Goal: Complete Application Form: Complete application form

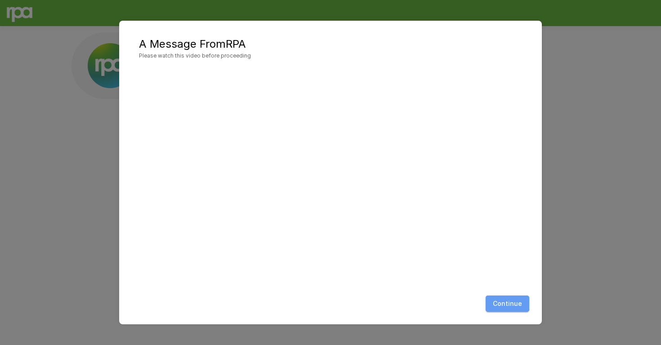
click at [507, 301] on button "Continue" at bounding box center [508, 304] width 44 height 17
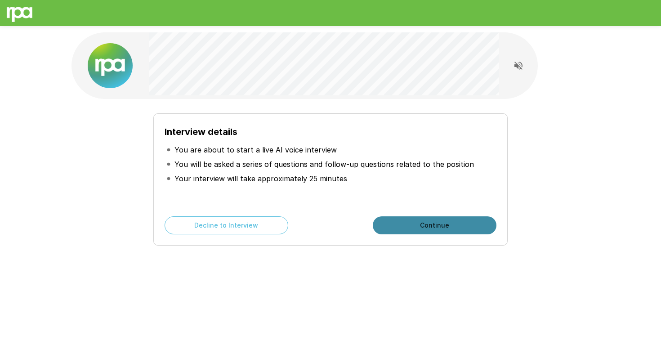
click at [410, 225] on button "Continue" at bounding box center [435, 225] width 124 height 18
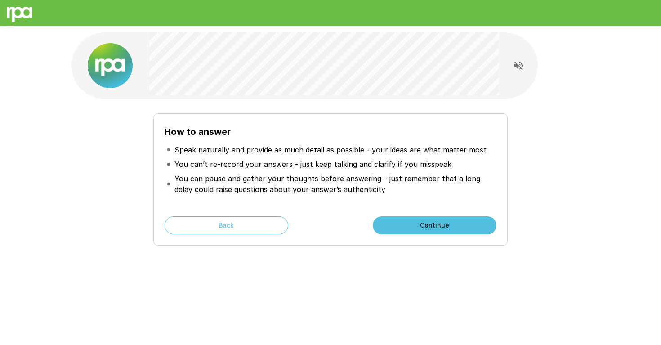
click at [431, 230] on button "Continue" at bounding box center [435, 225] width 124 height 18
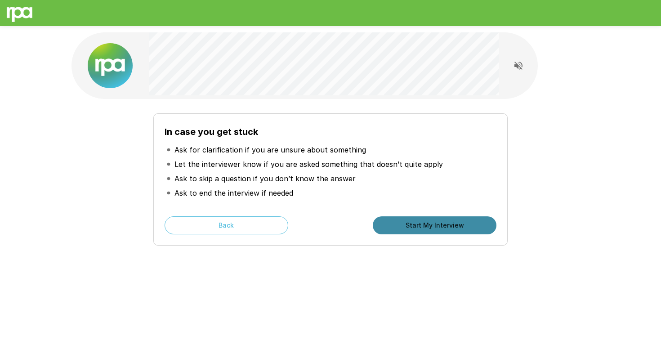
click at [427, 227] on button "Start My Interview" at bounding box center [435, 225] width 124 height 18
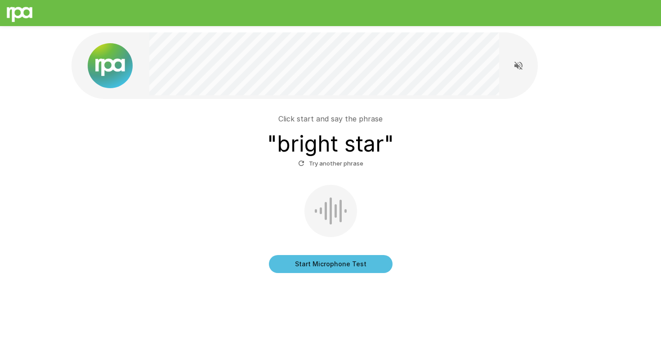
click at [324, 261] on button "Start Microphone Test" at bounding box center [331, 264] width 124 height 18
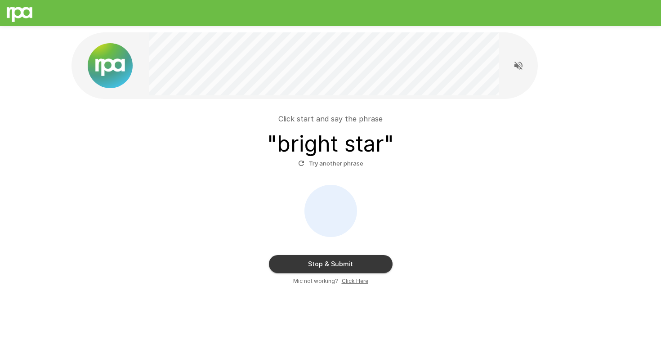
click at [324, 261] on button "Stop & Submit" at bounding box center [331, 264] width 124 height 18
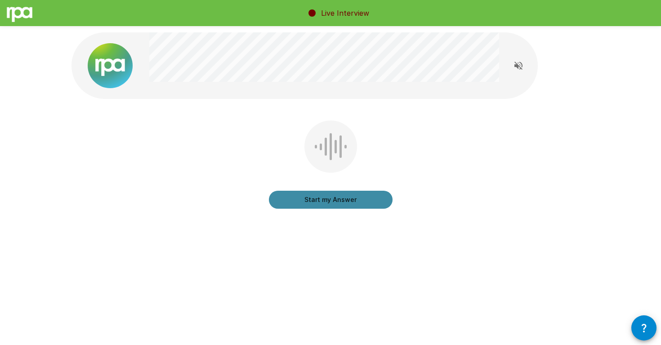
click at [340, 202] on button "Start my Answer" at bounding box center [331, 200] width 124 height 18
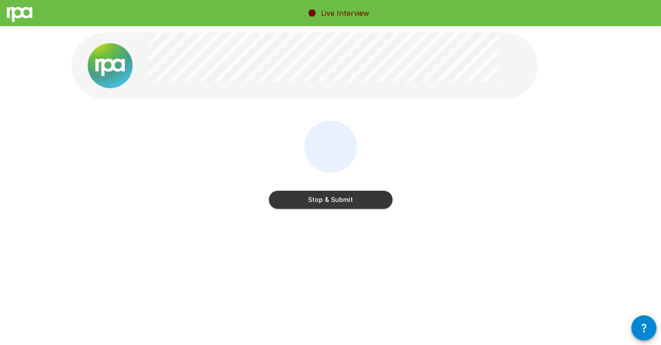
click at [341, 204] on button "Stop & Submit" at bounding box center [331, 200] width 124 height 18
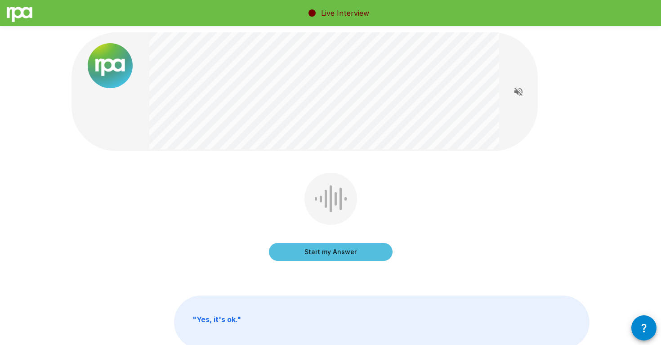
click at [313, 253] on button "Start my Answer" at bounding box center [331, 252] width 124 height 18
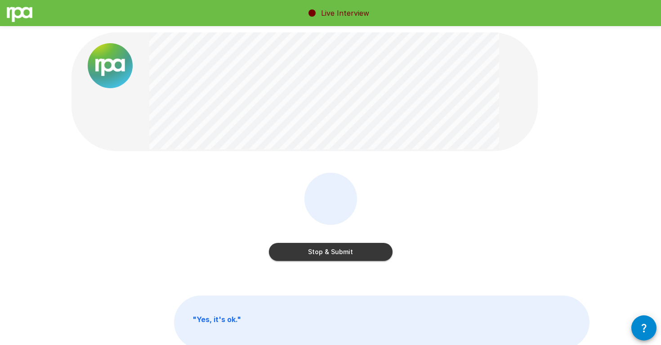
click at [315, 253] on button "Stop & Submit" at bounding box center [331, 252] width 124 height 18
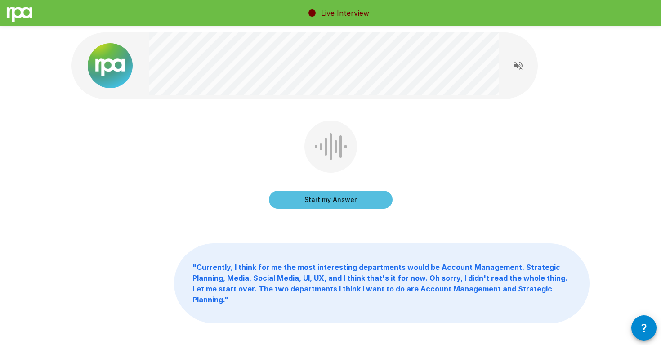
click at [347, 201] on button "Start my Answer" at bounding box center [331, 200] width 124 height 18
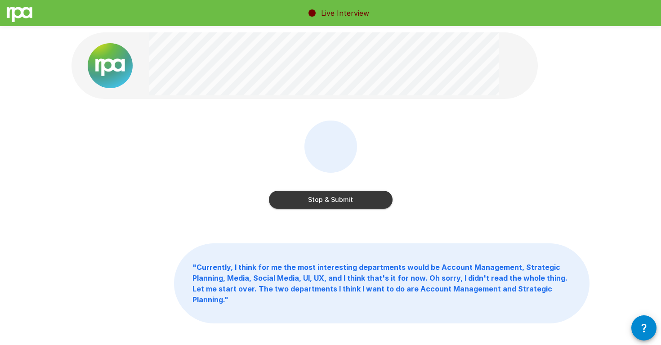
click at [347, 201] on button "Stop & Submit" at bounding box center [331, 200] width 124 height 18
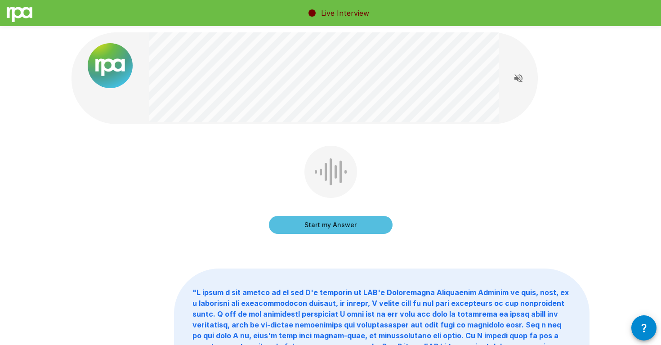
click at [335, 225] on button "Start my Answer" at bounding box center [331, 225] width 124 height 18
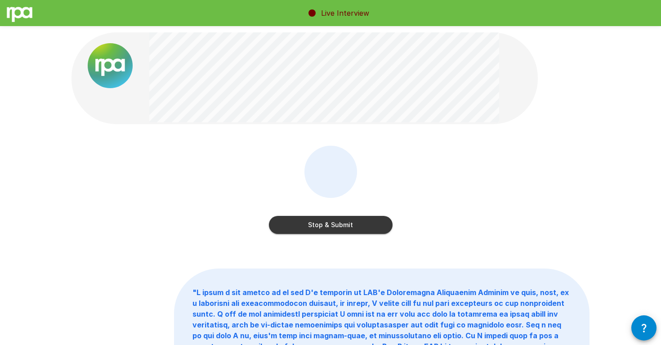
click at [335, 225] on button "Stop & Submit" at bounding box center [331, 225] width 124 height 18
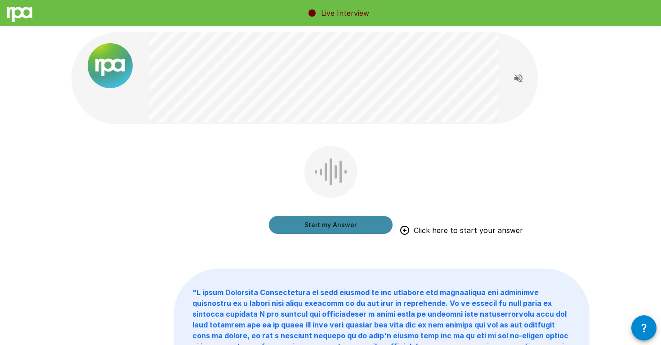
click at [318, 225] on button "Start my Answer" at bounding box center [331, 225] width 124 height 18
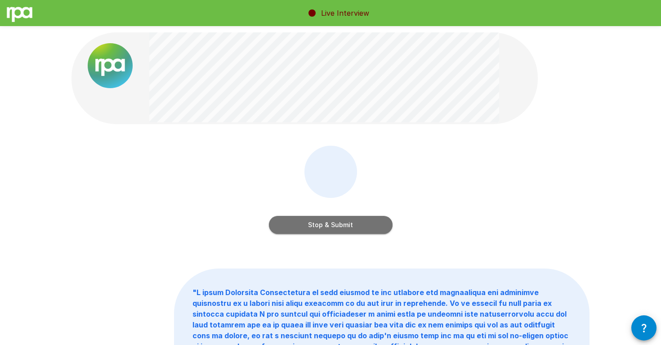
click at [318, 225] on button "Stop & Submit" at bounding box center [331, 225] width 124 height 18
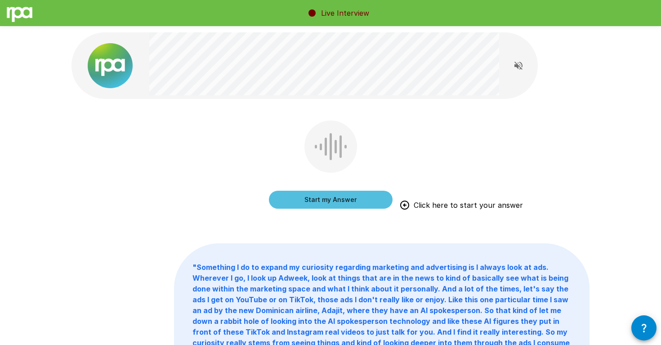
click at [348, 202] on button "Start my Answer" at bounding box center [331, 200] width 124 height 18
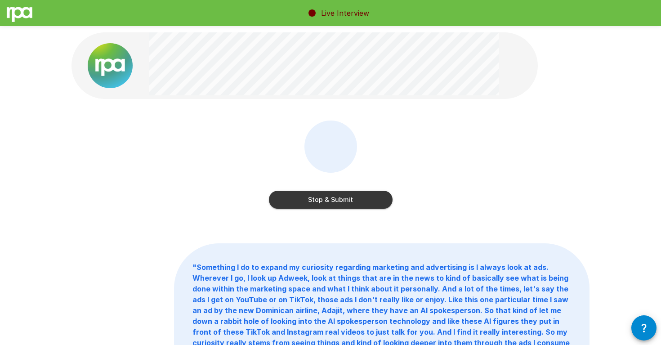
click at [348, 202] on button "Stop & Submit" at bounding box center [331, 200] width 124 height 18
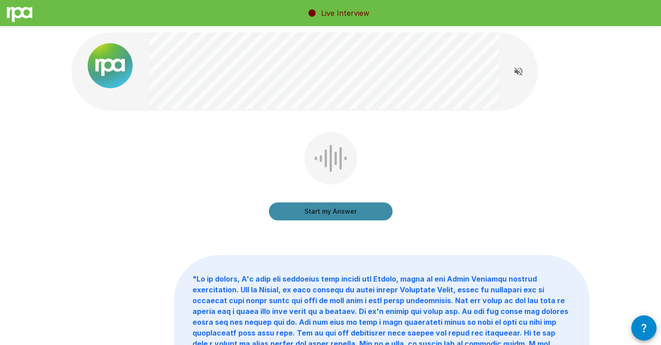
click at [347, 213] on button "Start my Answer" at bounding box center [331, 211] width 124 height 18
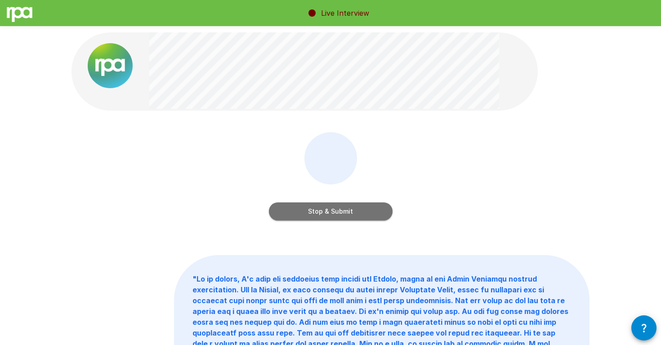
click at [347, 213] on button "Stop & Submit" at bounding box center [331, 211] width 124 height 18
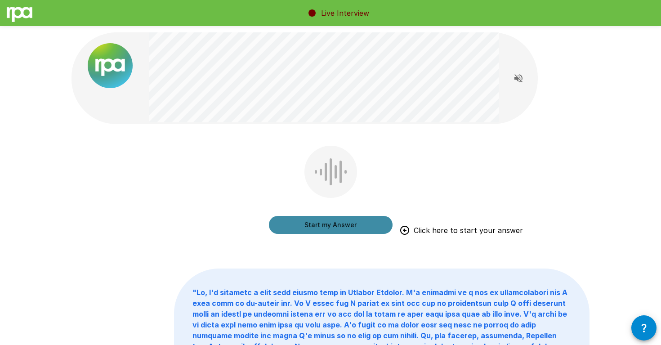
click at [342, 225] on button "Start my Answer" at bounding box center [331, 225] width 124 height 18
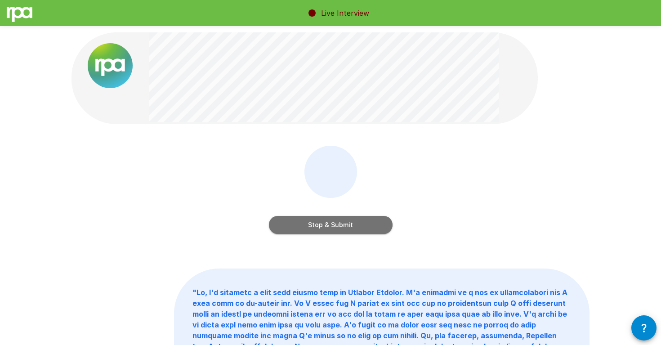
click at [342, 225] on button "Stop & Submit" at bounding box center [331, 225] width 124 height 18
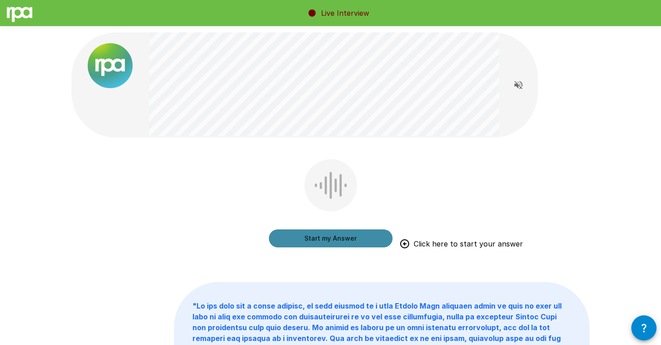
click at [344, 236] on button "Start my Answer" at bounding box center [331, 238] width 124 height 18
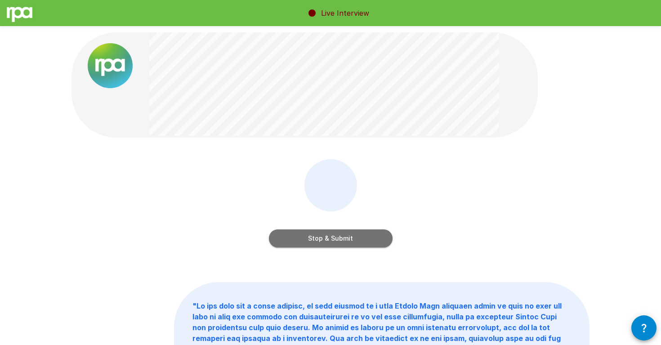
click at [344, 236] on button "Stop & Submit" at bounding box center [331, 238] width 124 height 18
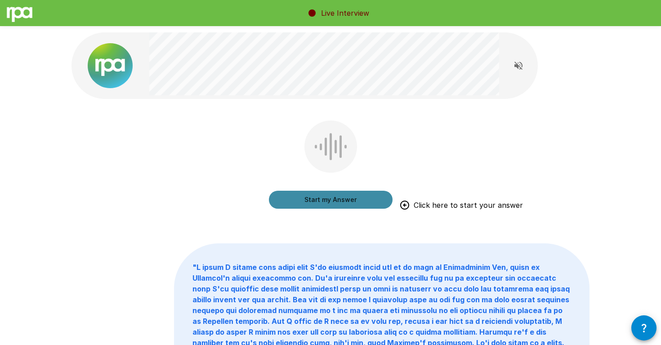
click at [328, 197] on button "Start my Answer" at bounding box center [331, 200] width 124 height 18
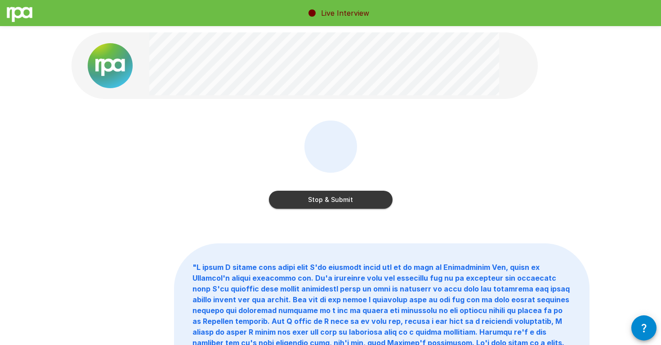
click at [330, 204] on button "Stop & Submit" at bounding box center [331, 200] width 124 height 18
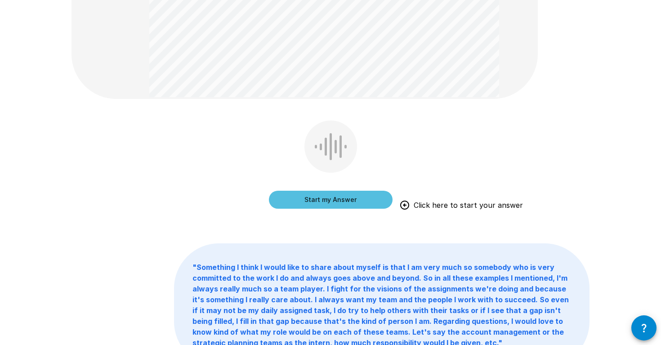
scroll to position [296, 0]
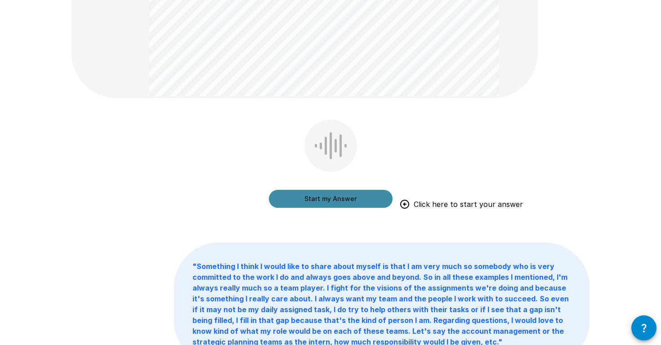
click at [336, 198] on button "Start my Answer" at bounding box center [331, 199] width 124 height 18
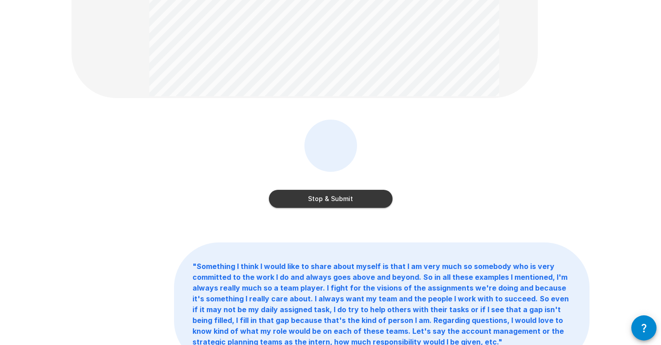
click at [336, 198] on button "Stop & Submit" at bounding box center [331, 199] width 124 height 18
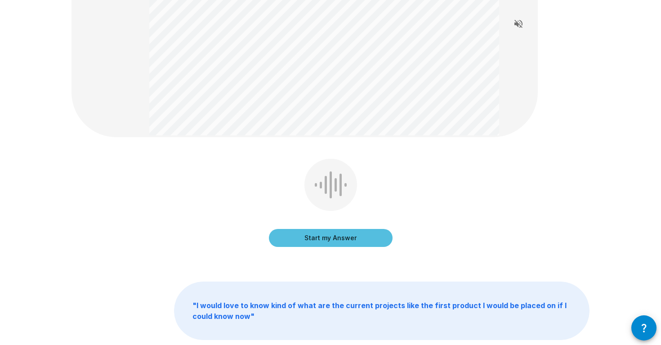
scroll to position [123, 0]
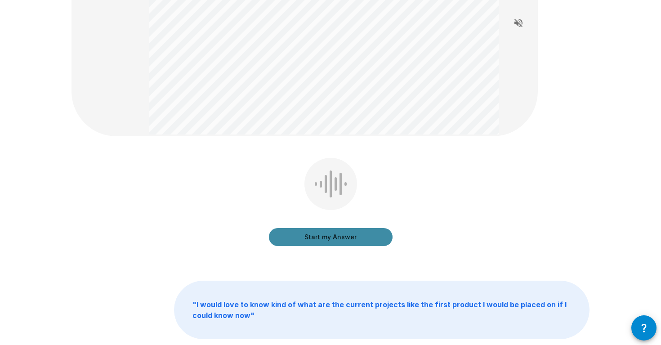
click at [328, 239] on button "Start my Answer" at bounding box center [331, 237] width 124 height 18
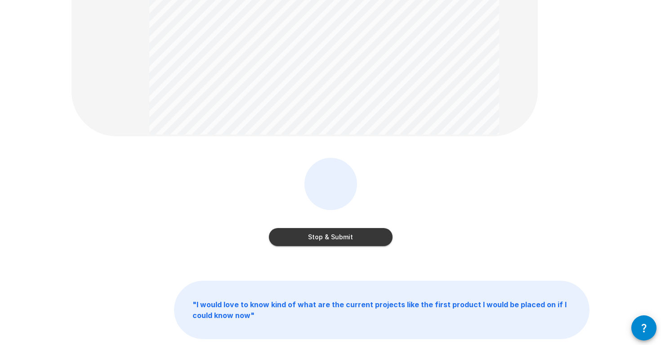
click at [328, 237] on button "Stop & Submit" at bounding box center [331, 237] width 124 height 18
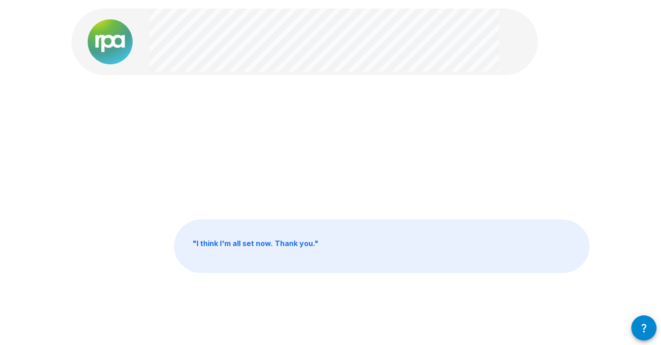
scroll to position [0, 0]
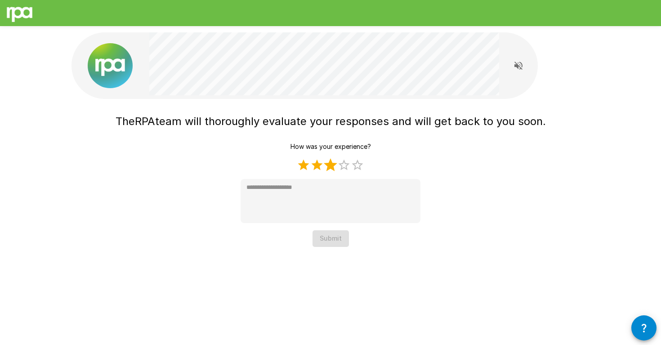
click at [333, 169] on label "3 Stars" at bounding box center [330, 164] width 13 height 13
type textarea "*"
click at [337, 243] on button "Submit" at bounding box center [331, 238] width 36 height 17
